Goal: Task Accomplishment & Management: Manage account settings

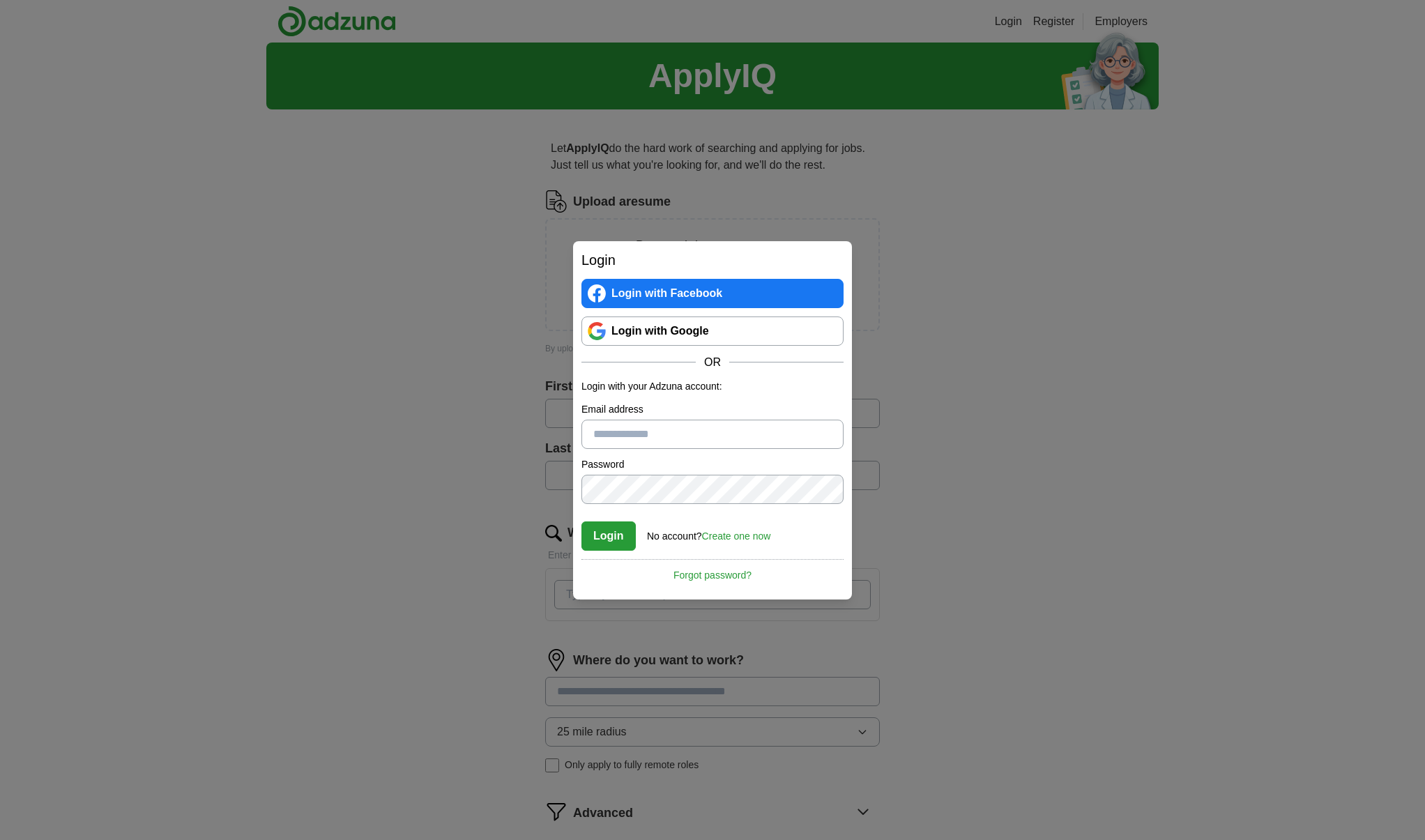
click at [661, 328] on link "Login with Google" at bounding box center [712, 330] width 262 height 29
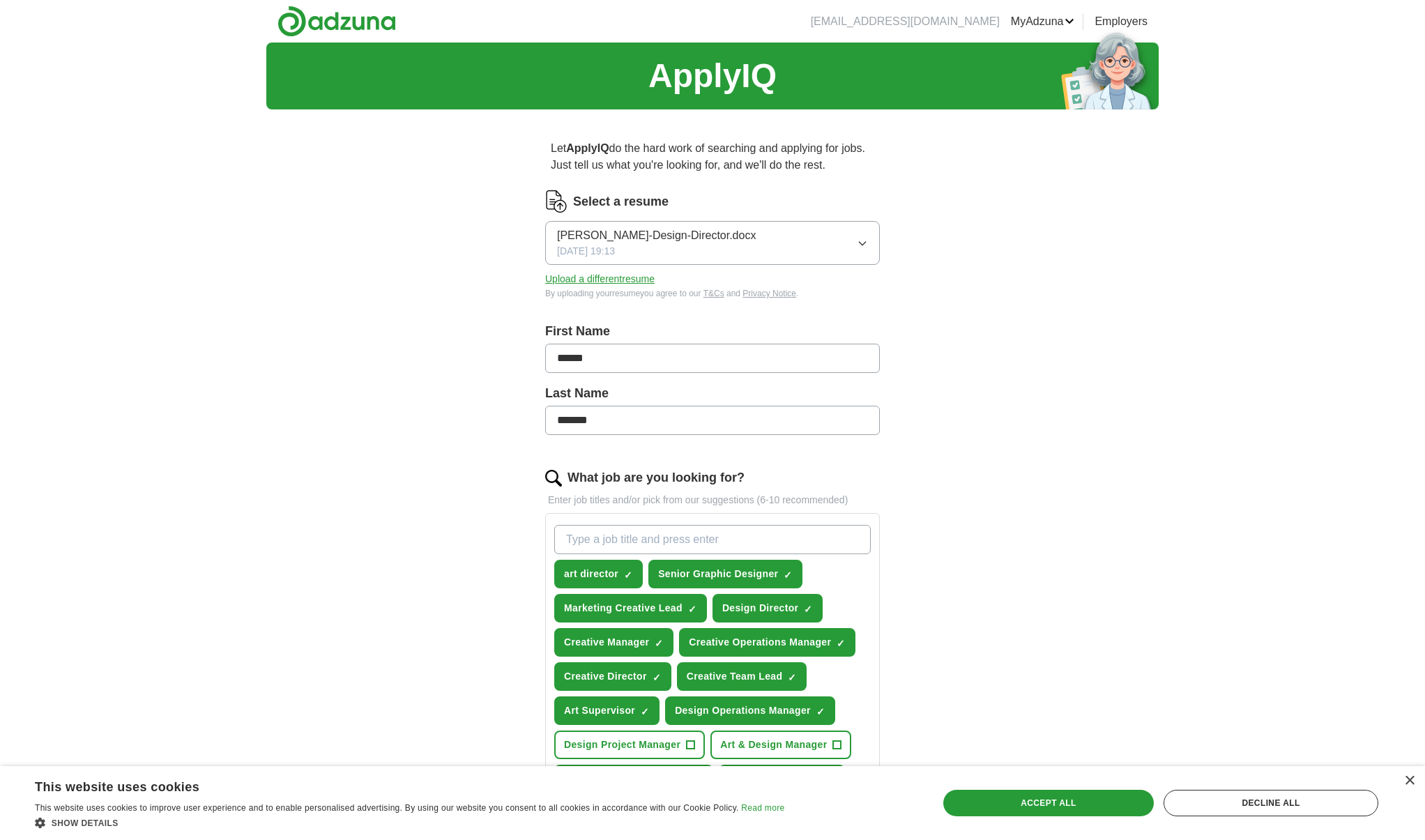
click at [631, 279] on button "Upload a different resume" at bounding box center [600, 279] width 109 height 15
click at [898, 529] on div "Let ApplyIQ do the hard work of searching and applying for jobs. Just tell us w…" at bounding box center [713, 667] width 447 height 1094
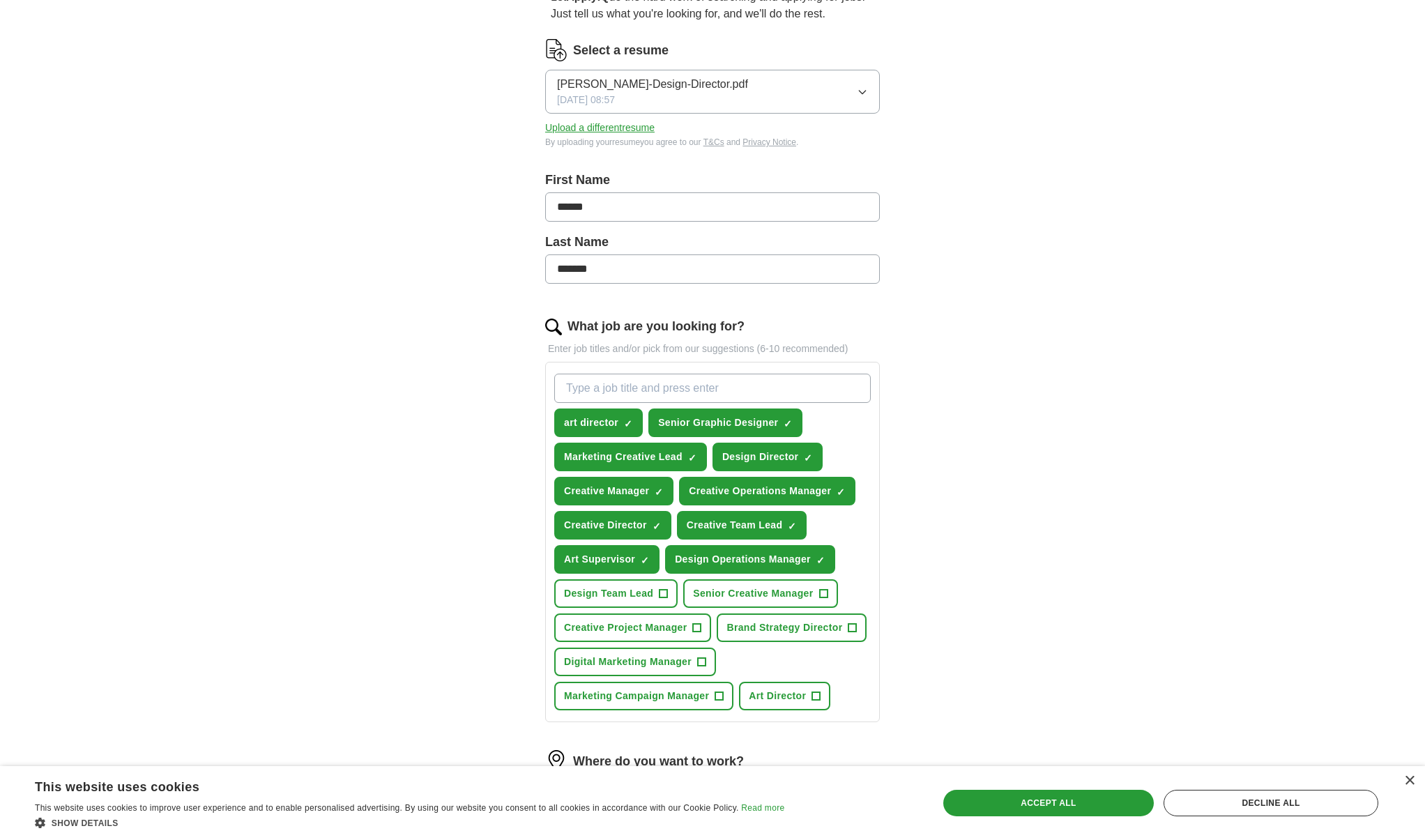
scroll to position [152, 0]
click at [793, 389] on input "What job are you looking for?" at bounding box center [712, 387] width 316 height 29
type input "brand designer"
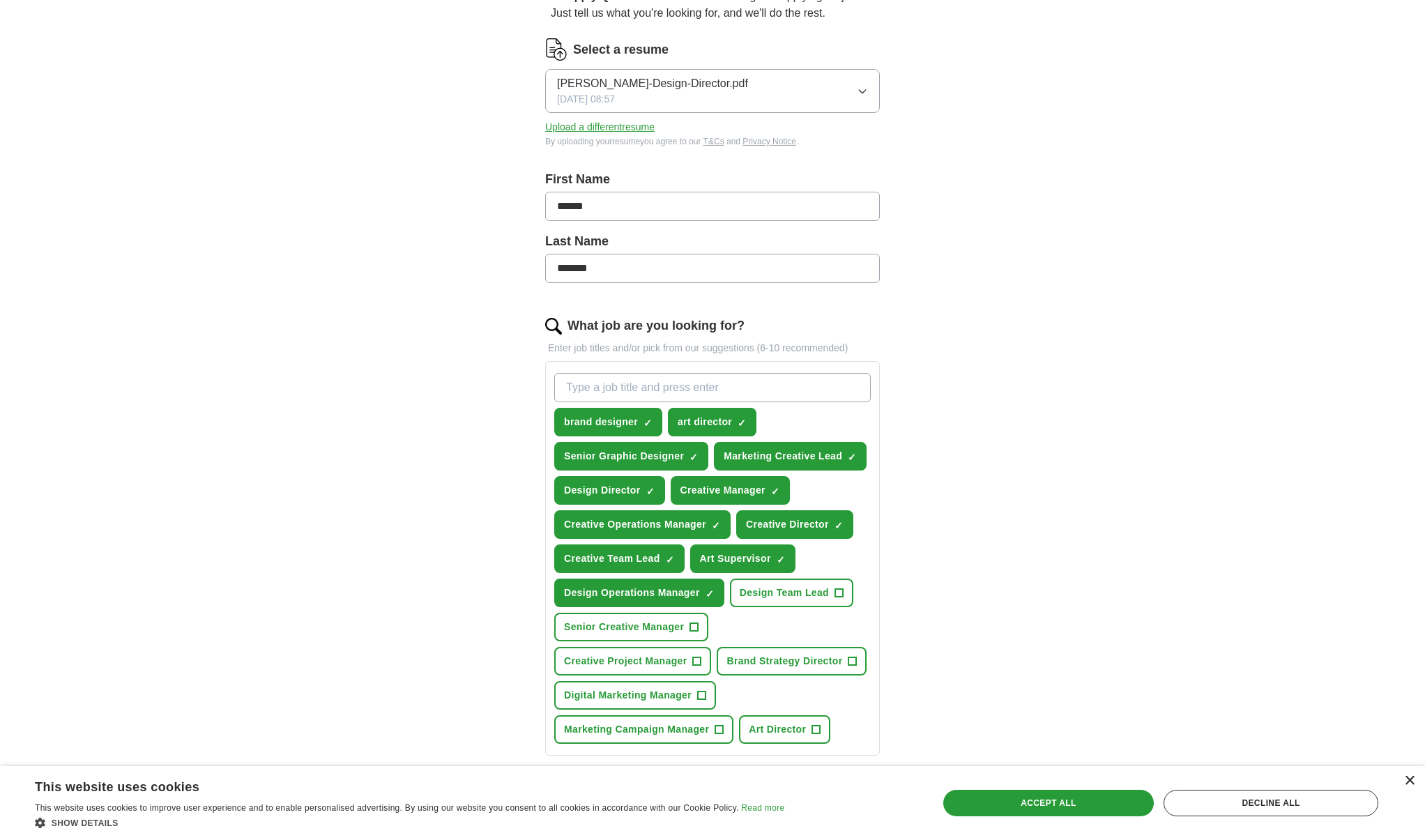
click at [1410, 779] on div "×" at bounding box center [1410, 781] width 11 height 11
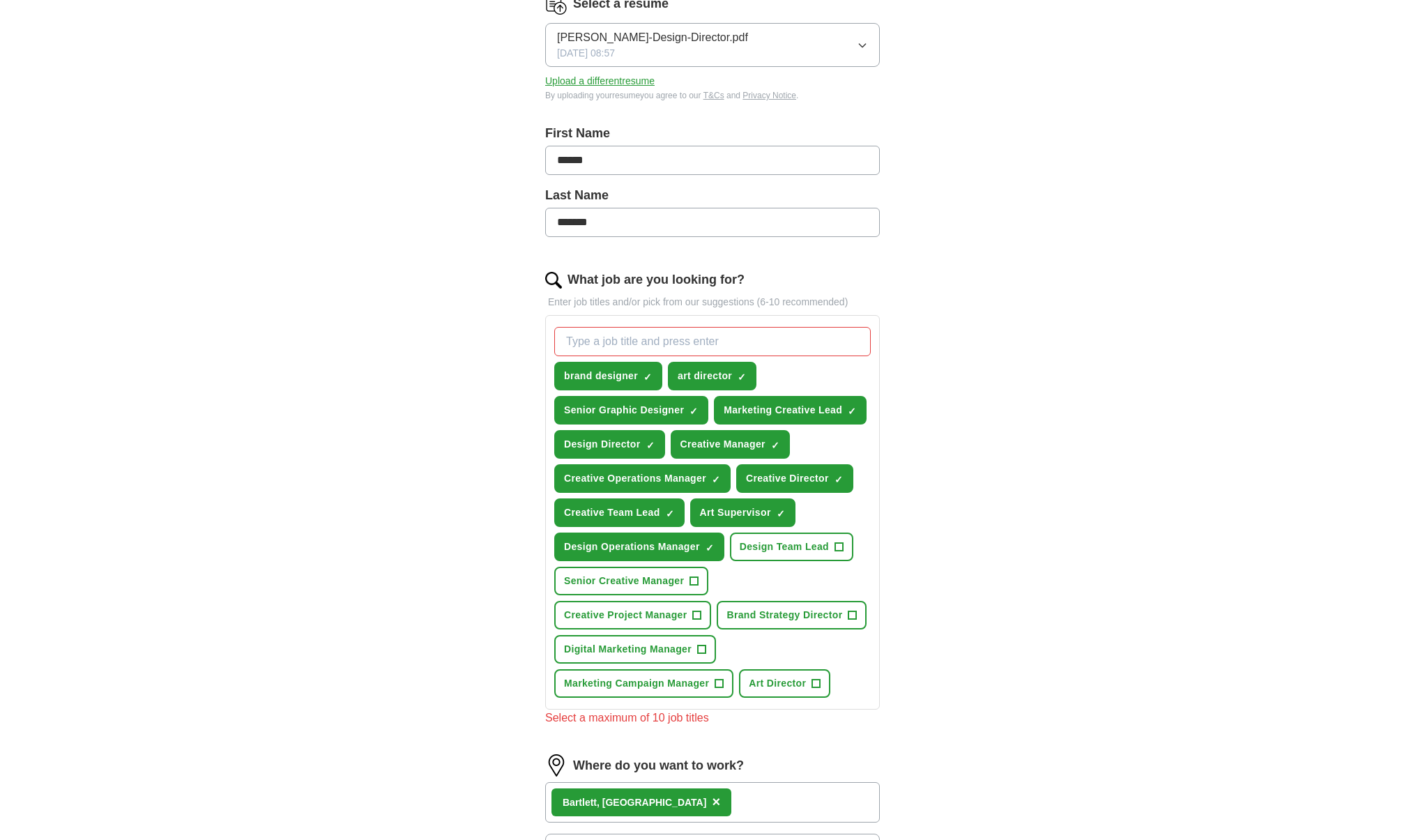
scroll to position [212, 0]
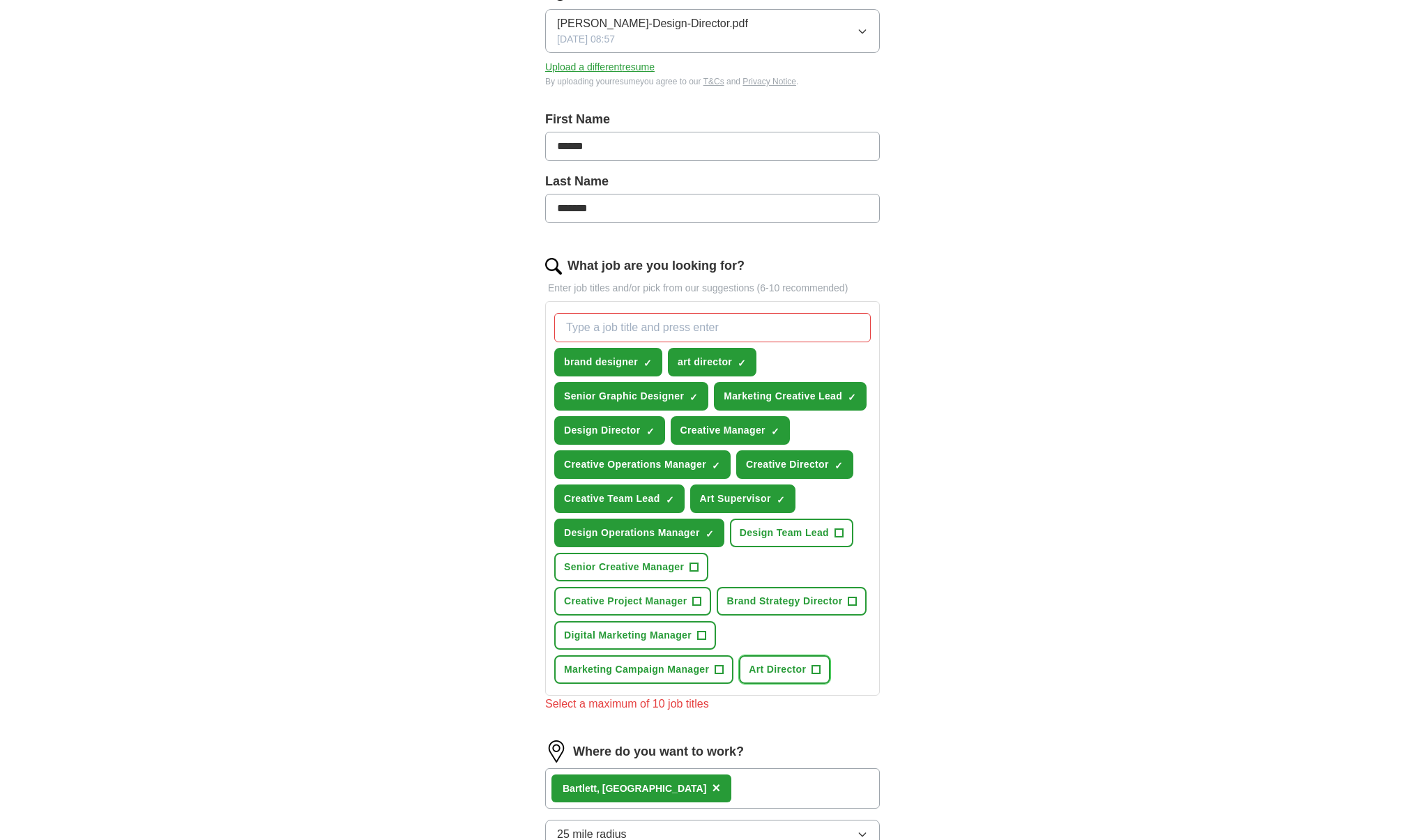
click at [821, 666] on span "+" at bounding box center [817, 670] width 9 height 11
click at [0, 0] on span "×" at bounding box center [0, 0] width 0 height 0
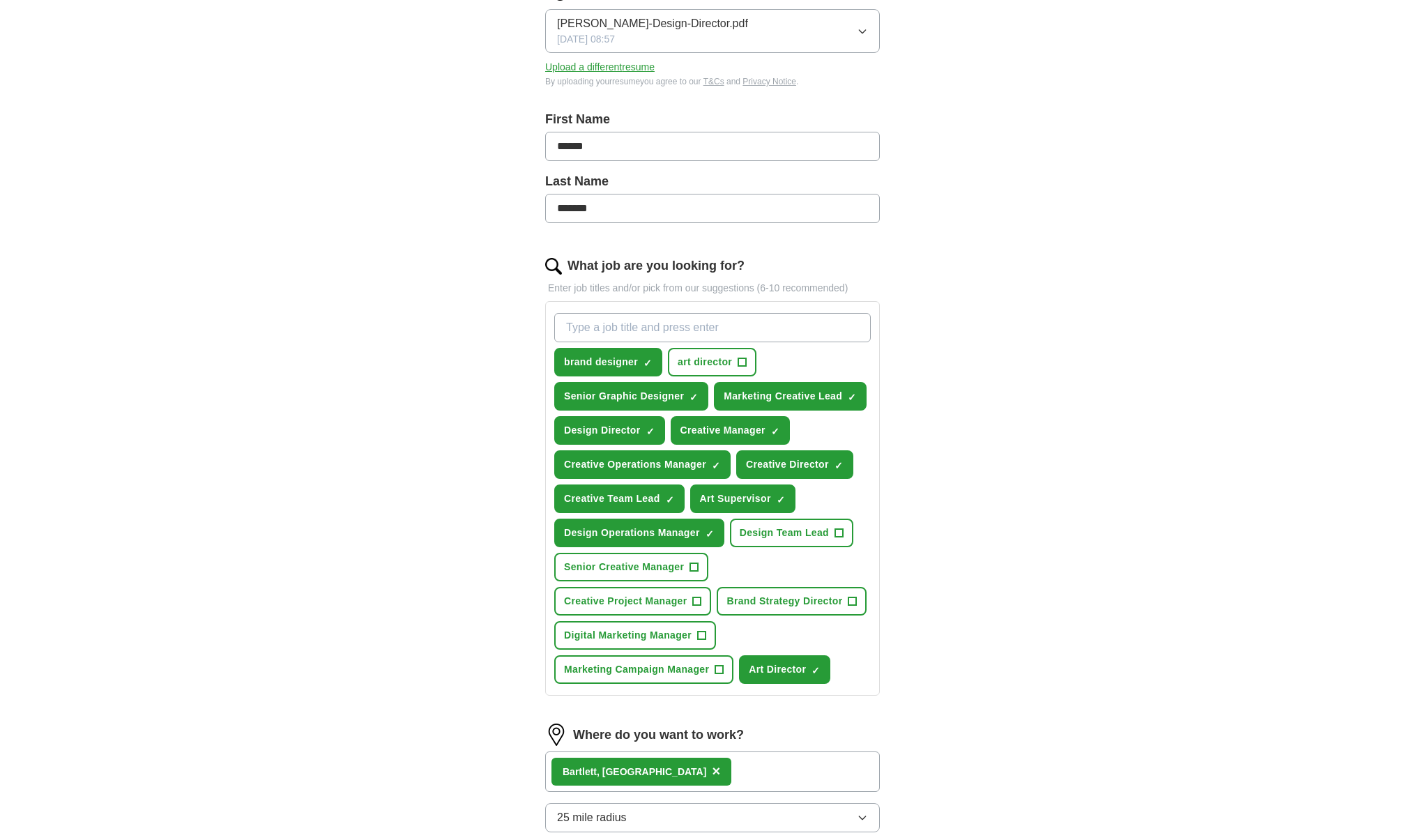
click at [631, 329] on input "What job are you looking for?" at bounding box center [712, 328] width 316 height 29
type input "creative design team lead"
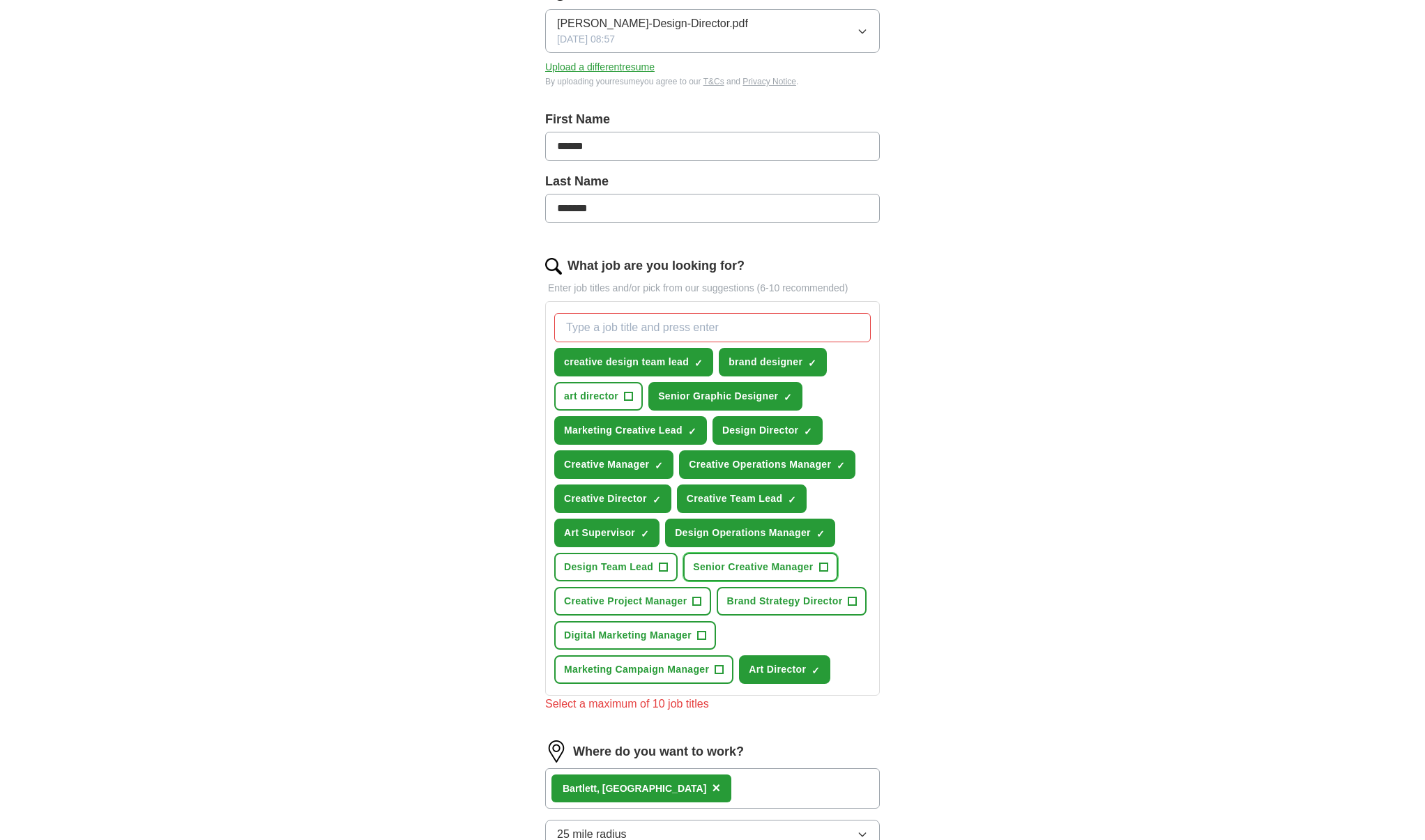
click at [822, 569] on span "+" at bounding box center [824, 568] width 9 height 11
click at [0, 0] on span "×" at bounding box center [0, 0] width 0 height 0
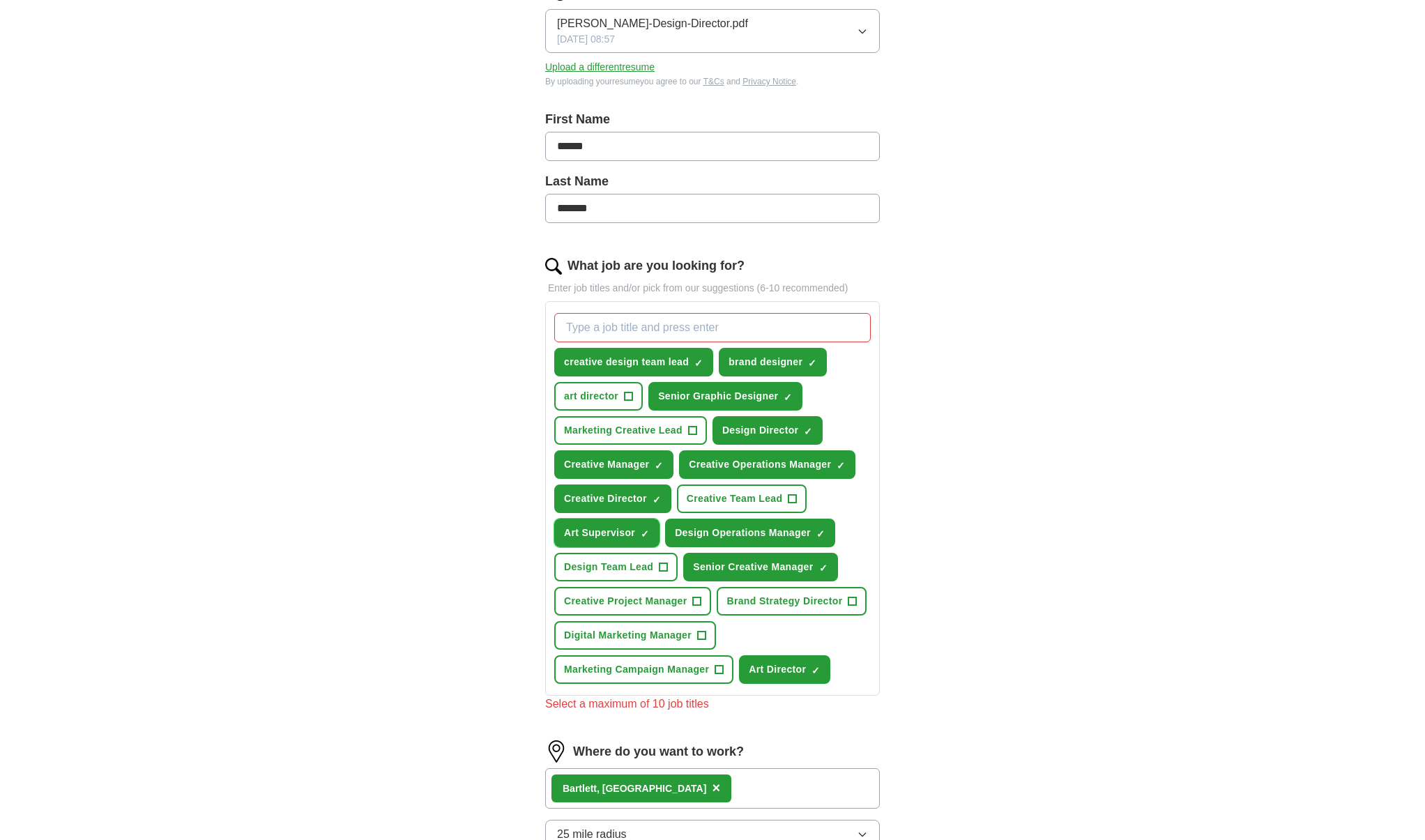
click at [0, 0] on span "×" at bounding box center [0, 0] width 0 height 0
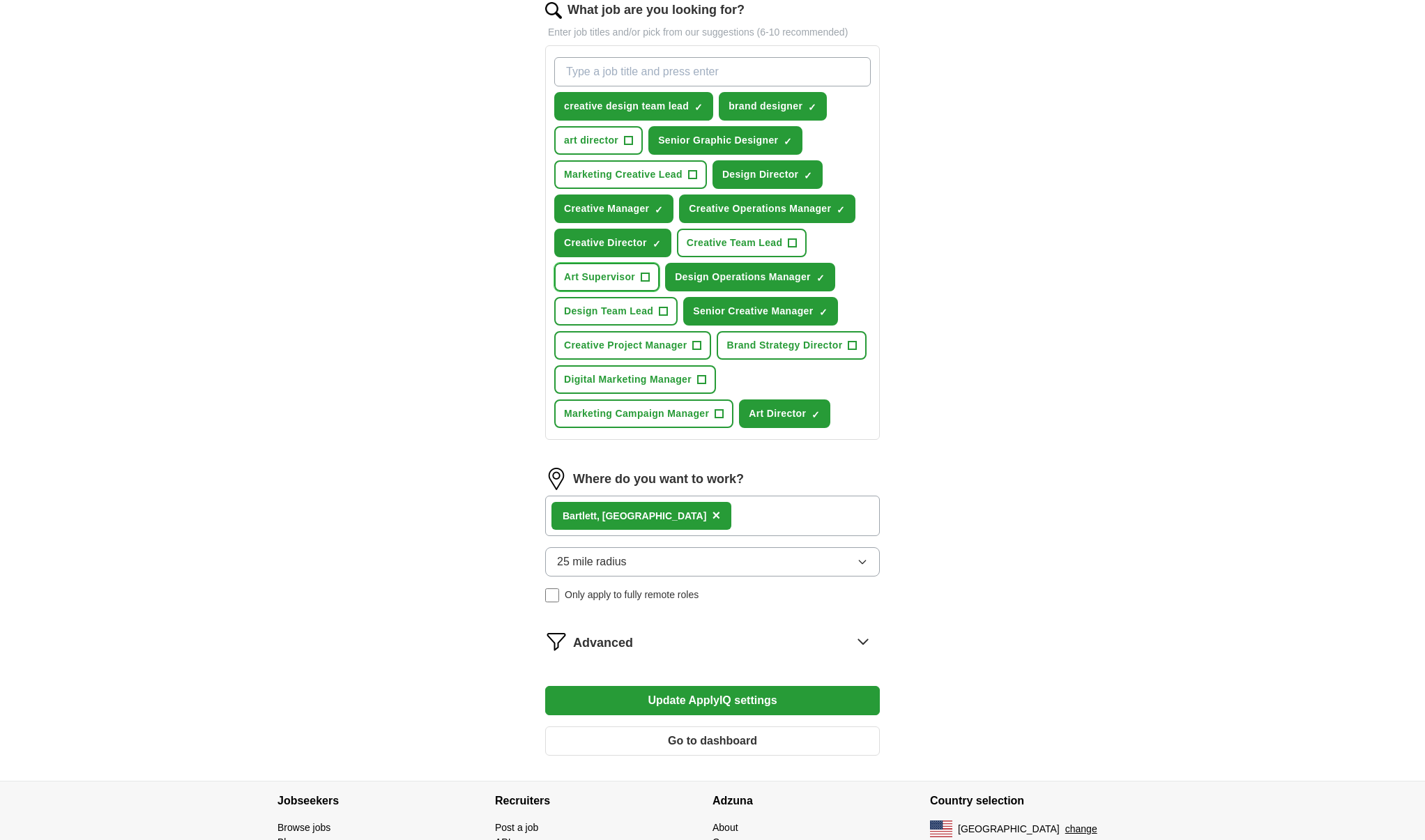
scroll to position [470, 0]
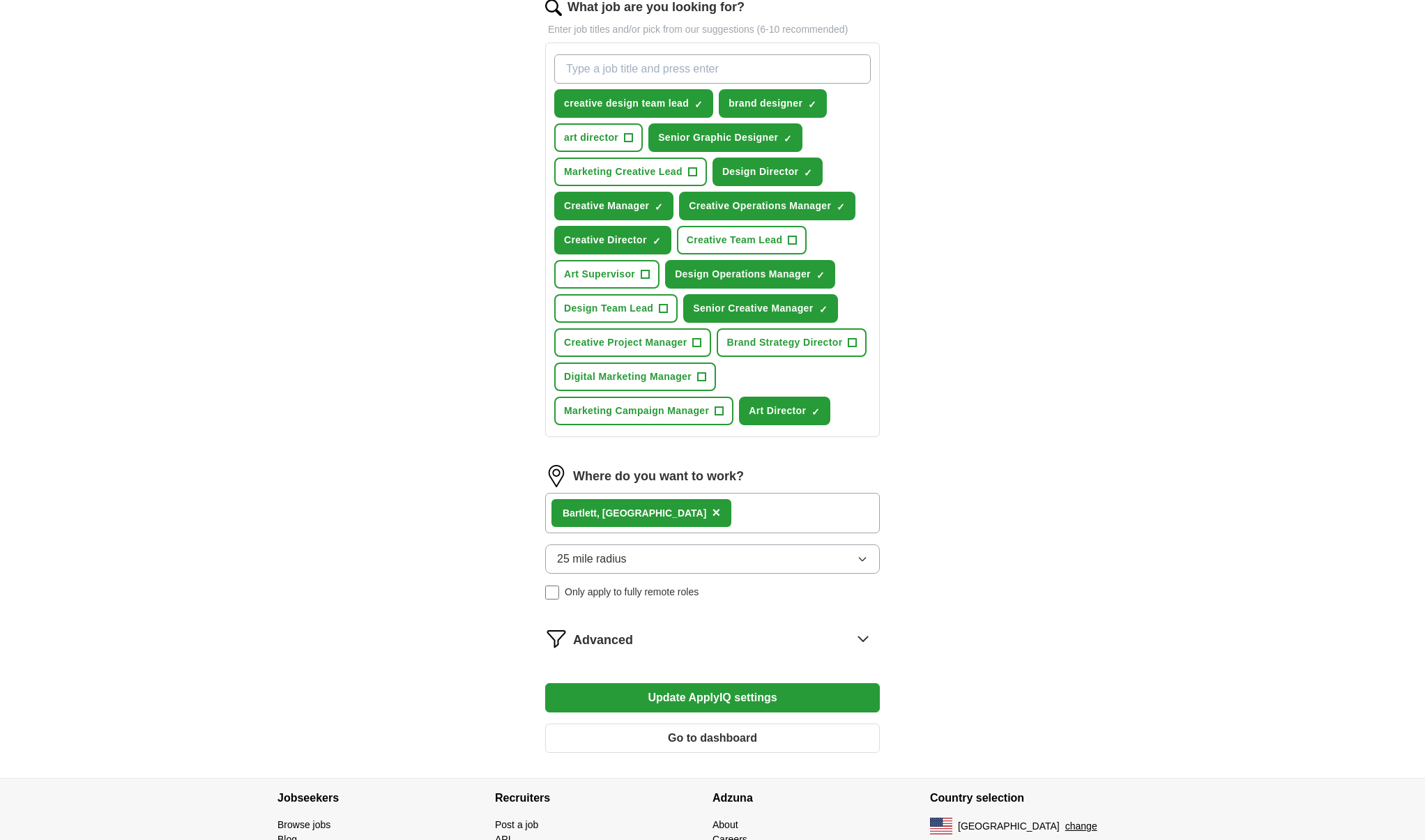
click at [640, 560] on button "25 mile radius" at bounding box center [713, 559] width 335 height 29
click at [655, 514] on div "Bartlett, [GEOGRAPHIC_DATA] ×" at bounding box center [713, 513] width 335 height 40
click at [656, 510] on div "Bartlett, [GEOGRAPHIC_DATA] ×" at bounding box center [713, 513] width 335 height 40
click at [712, 514] on span "×" at bounding box center [716, 512] width 9 height 16
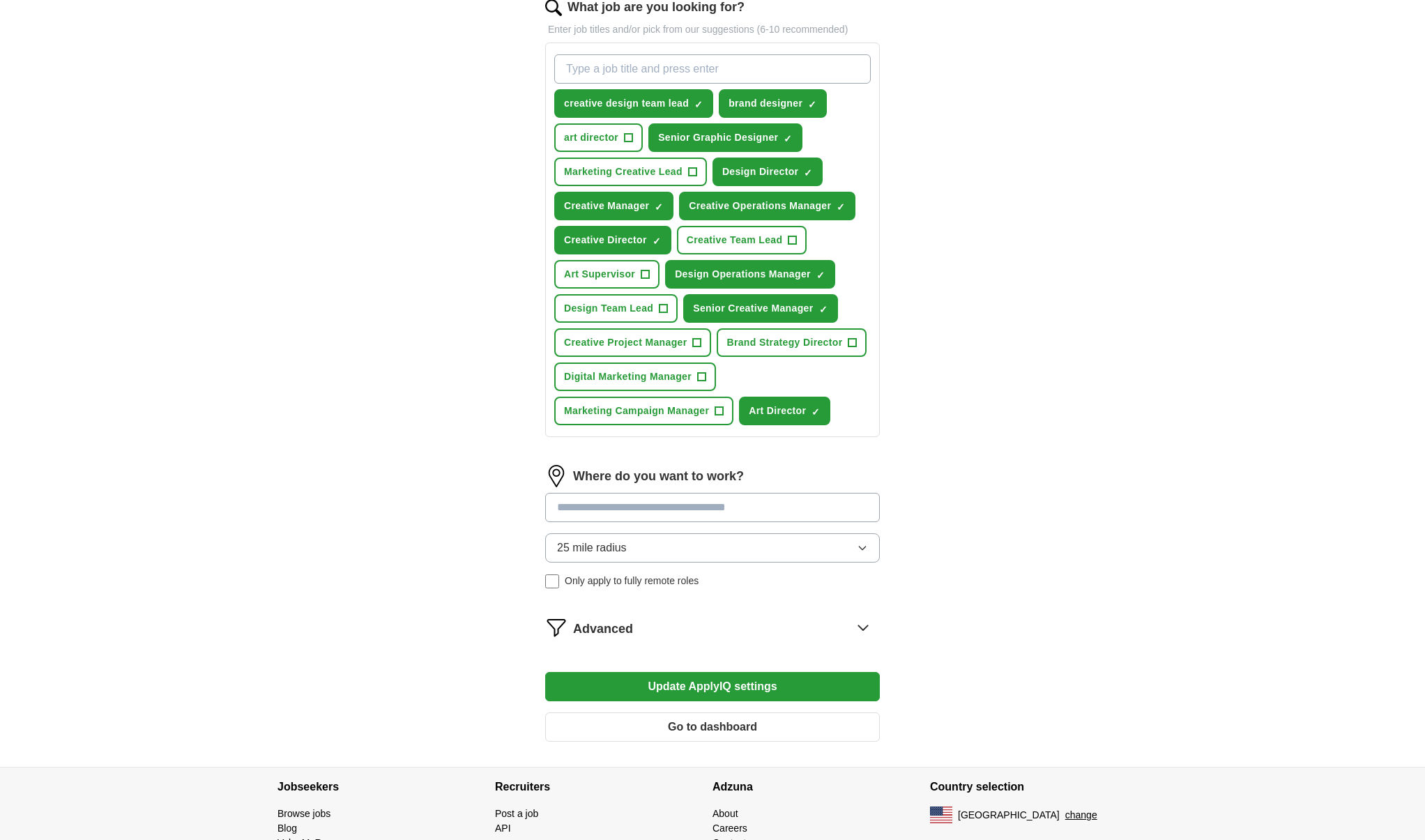
click at [637, 515] on input at bounding box center [713, 507] width 335 height 29
click at [546, 673] on button "Update ApplyIQ settings" at bounding box center [713, 687] width 335 height 29
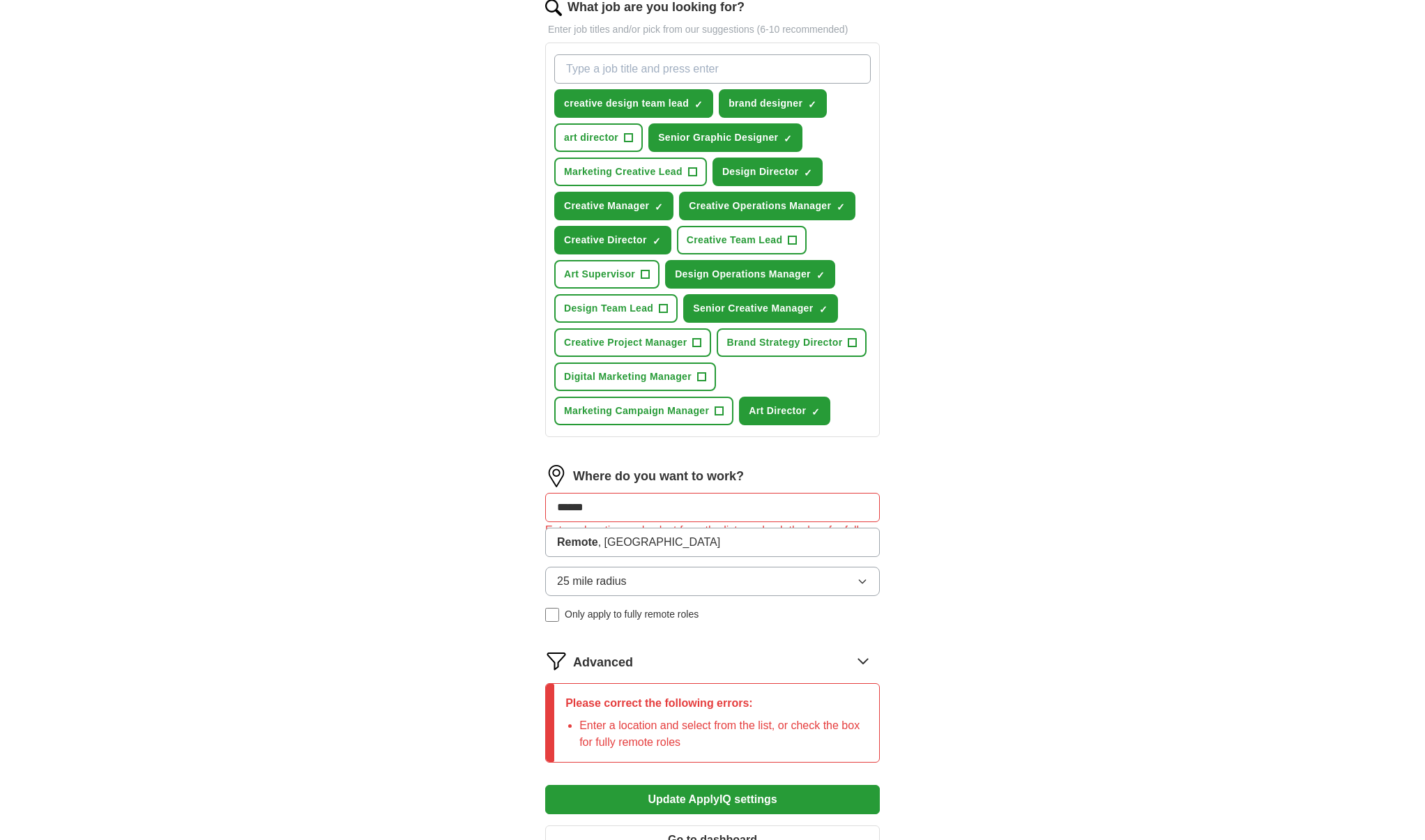
drag, startPoint x: 602, startPoint y: 515, endPoint x: 530, endPoint y: 512, distance: 72.1
click at [530, 512] on div "Let ApplyIQ do the hard work of searching and applying for jobs. Just tell us w…" at bounding box center [713, 265] width 447 height 1231
type input "********"
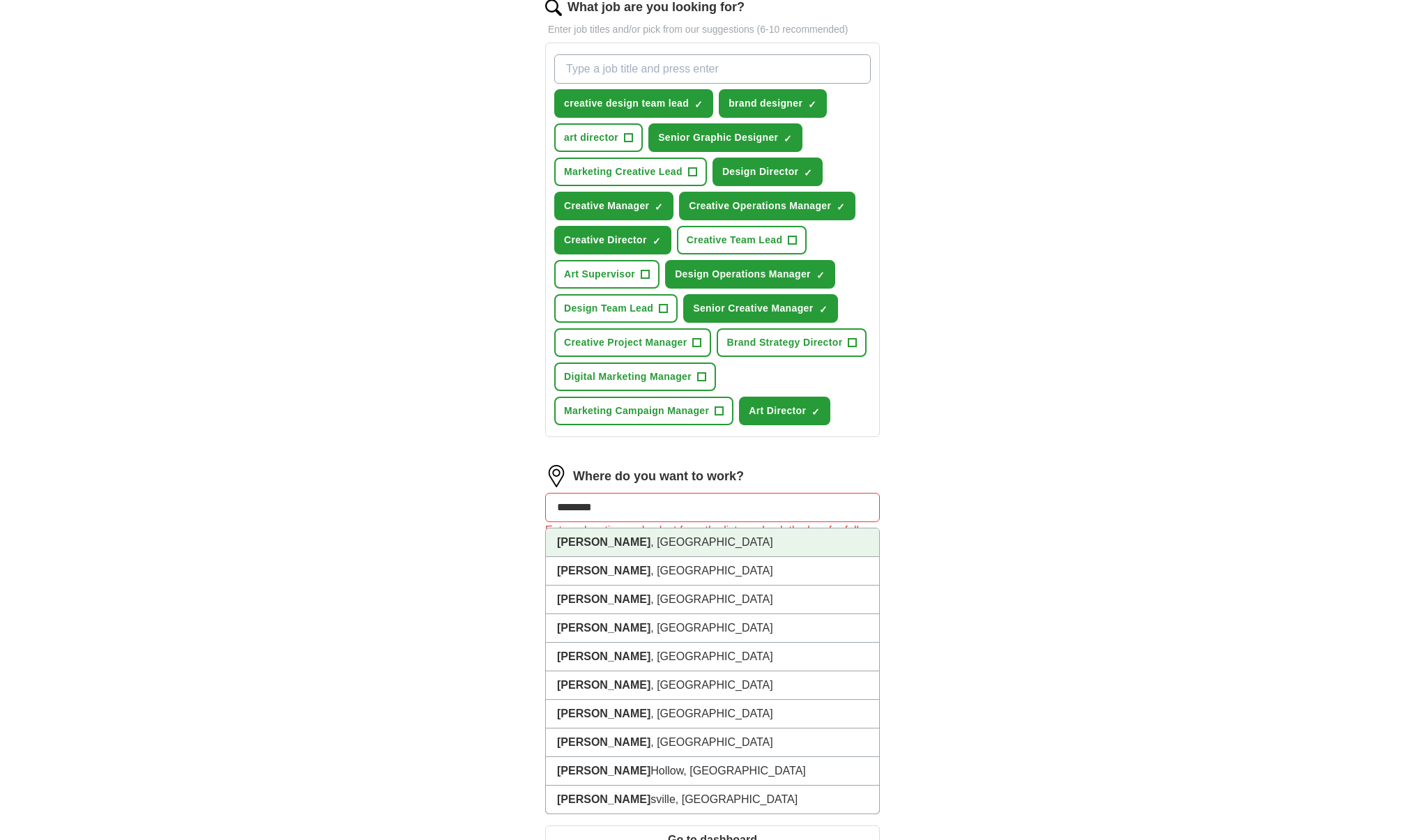
click at [556, 546] on li "Bartlett , [GEOGRAPHIC_DATA]" at bounding box center [712, 543] width 334 height 29
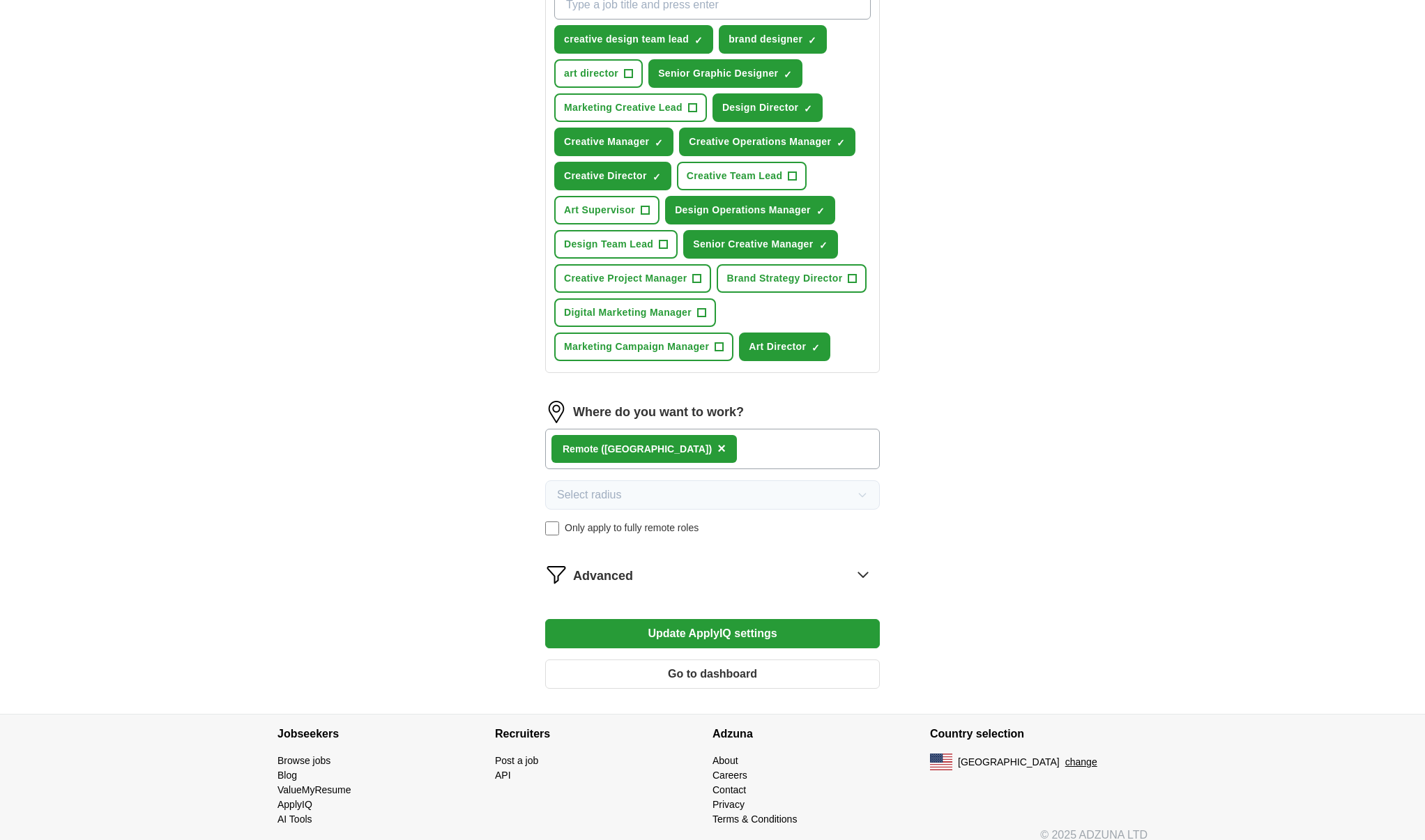
scroll to position [549, 0]
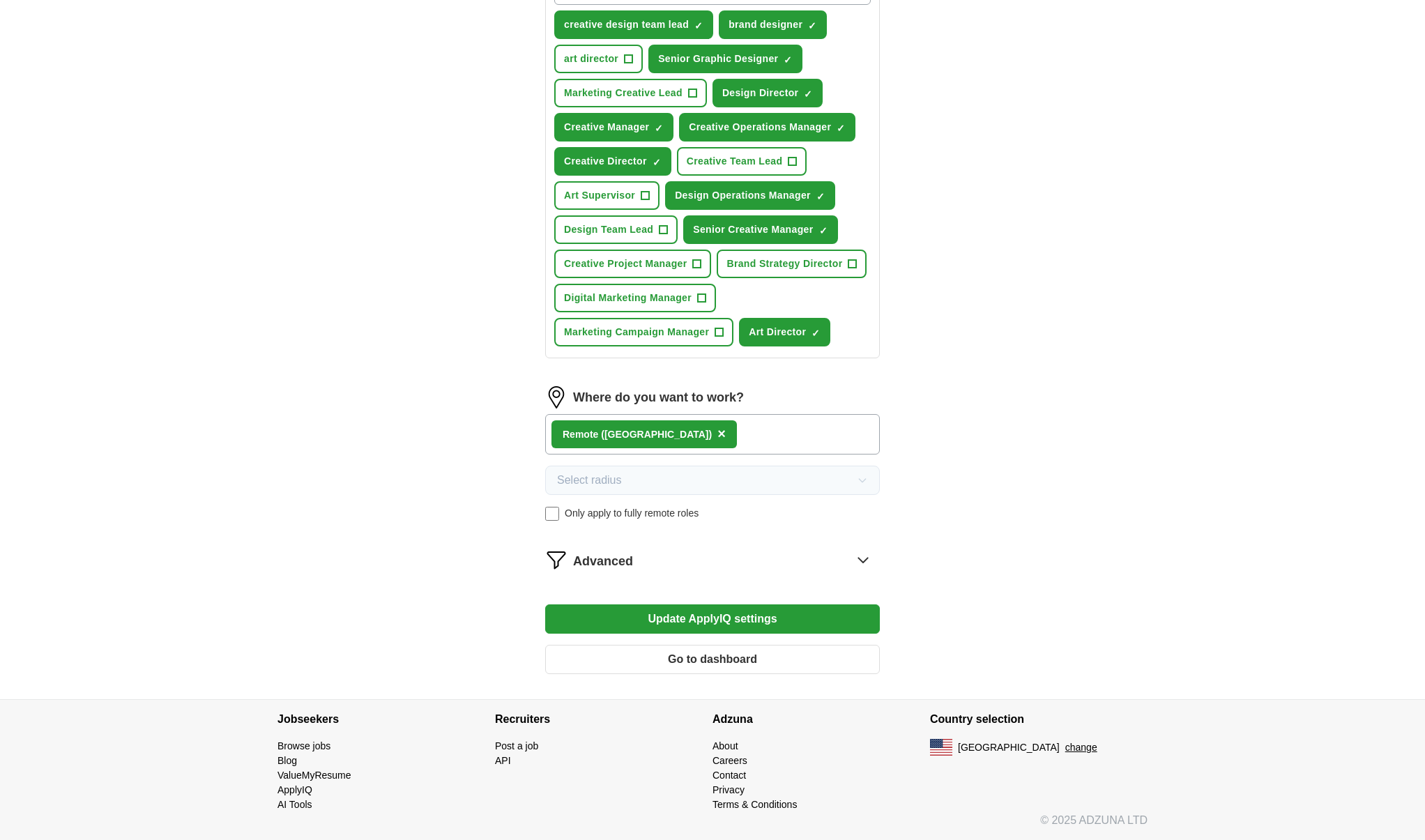
click at [868, 560] on icon at bounding box center [863, 560] width 22 height 22
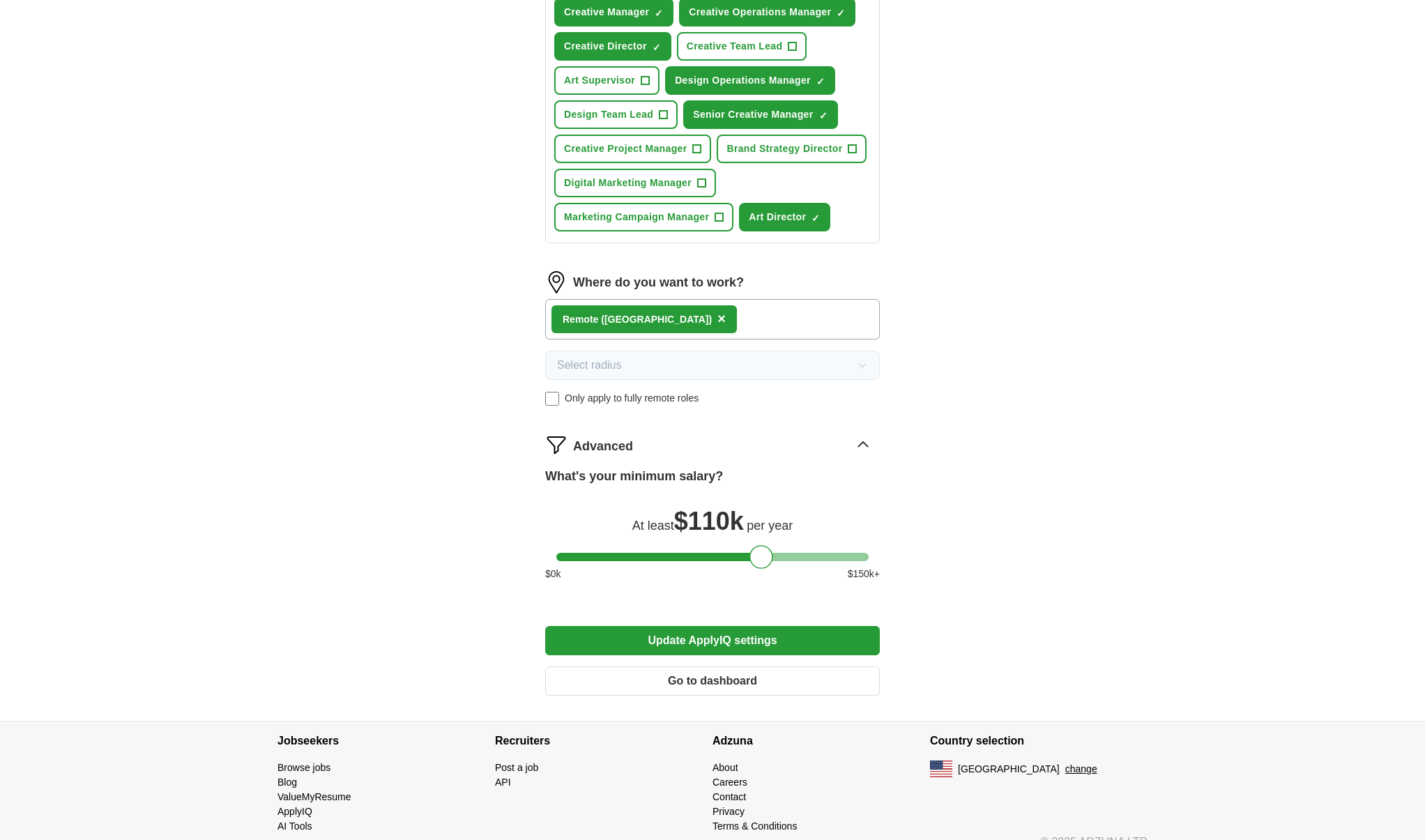
scroll to position [686, 0]
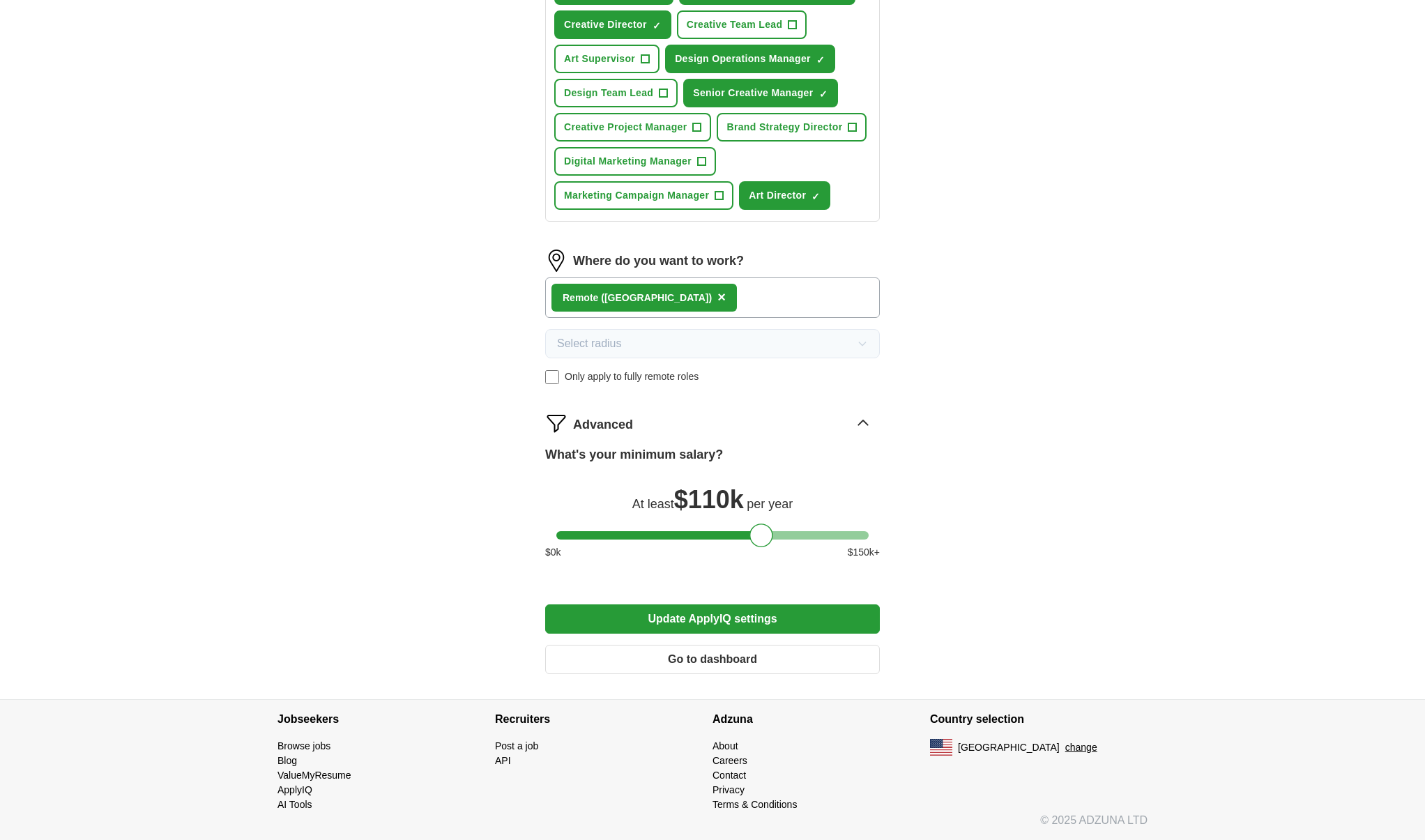
click at [795, 618] on button "Update ApplyIQ settings" at bounding box center [713, 618] width 335 height 29
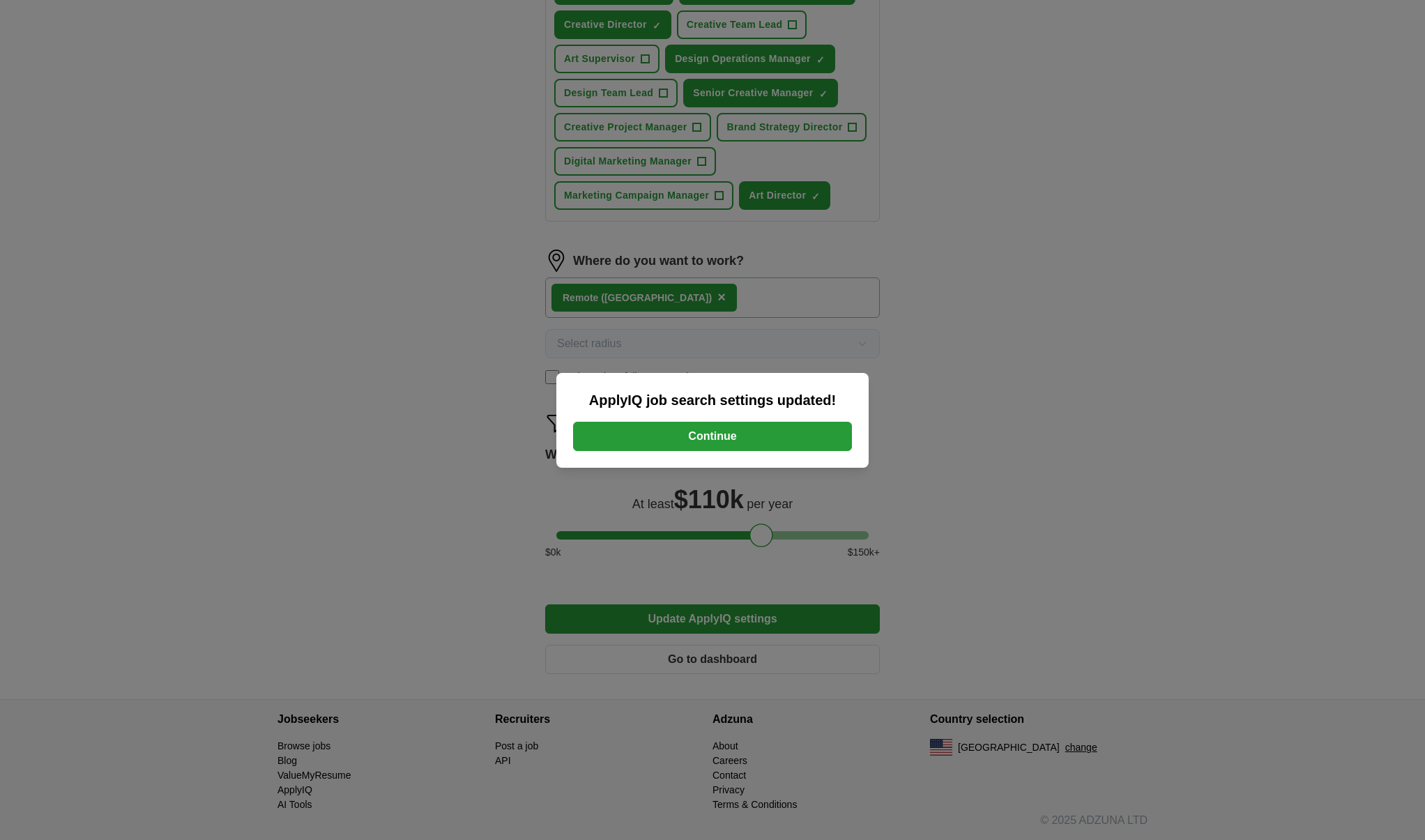
click at [758, 437] on button "Continue" at bounding box center [713, 436] width 279 height 29
